Goal: Check status: Check status

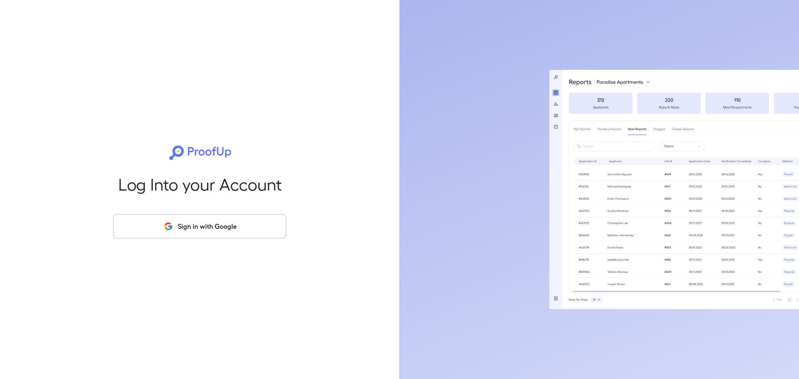
click at [210, 228] on button "Sign in with Google" at bounding box center [199, 226] width 173 height 24
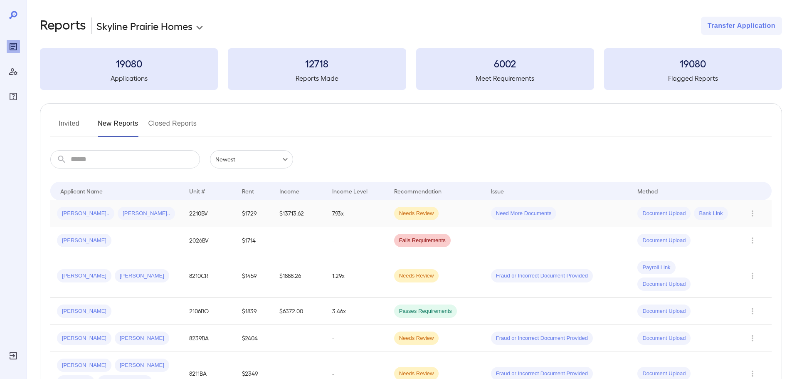
click at [202, 215] on td "2210BV" at bounding box center [209, 213] width 53 height 27
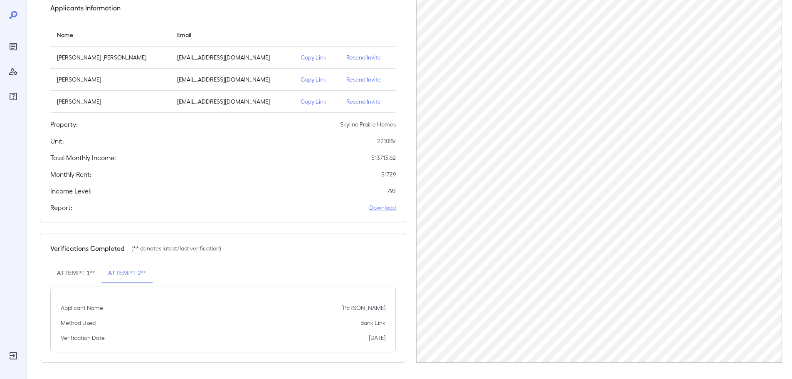
scroll to position [83, 0]
drag, startPoint x: 75, startPoint y: 275, endPoint x: 72, endPoint y: 269, distance: 6.5
click at [75, 275] on button "Attempt 1**" at bounding box center [75, 273] width 51 height 20
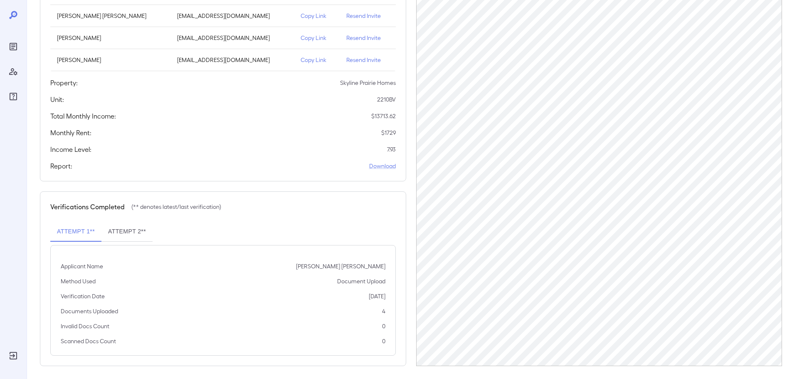
scroll to position [128, 0]
